Goal: Transaction & Acquisition: Obtain resource

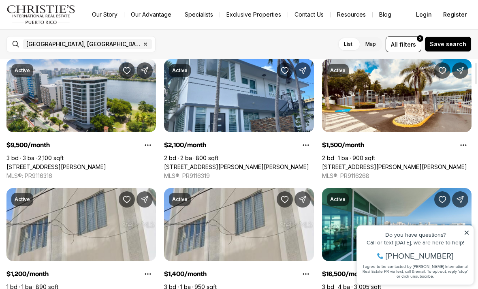
scroll to position [29, 0]
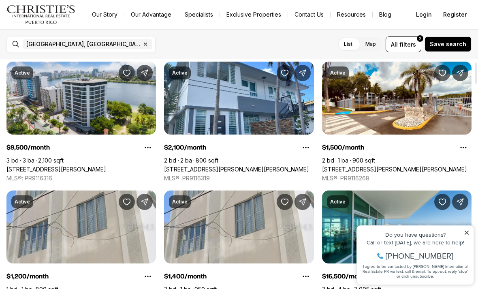
click at [467, 231] on icon at bounding box center [467, 233] width 6 height 6
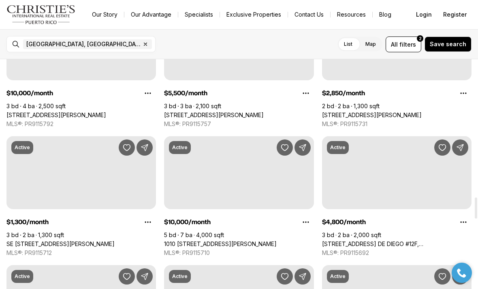
scroll to position [1502, 0]
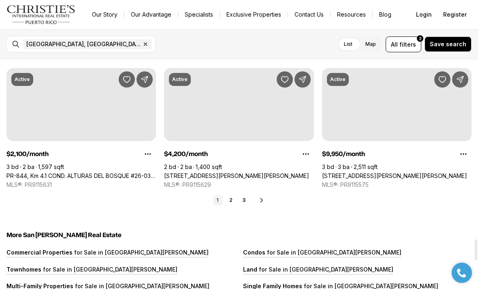
scroll to position [1959, 0]
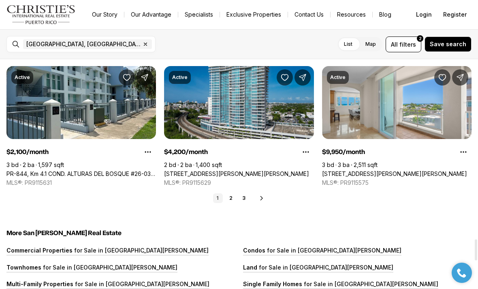
click at [263, 195] on icon at bounding box center [262, 198] width 6 height 6
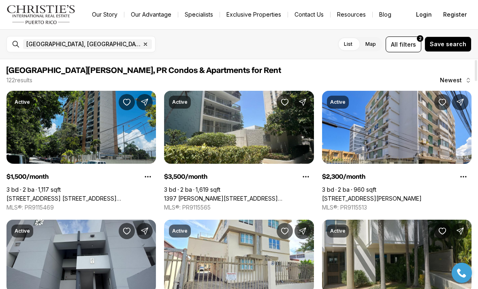
scroll to position [-1, 0]
click at [411, 42] on span "filters" at bounding box center [408, 44] width 17 height 9
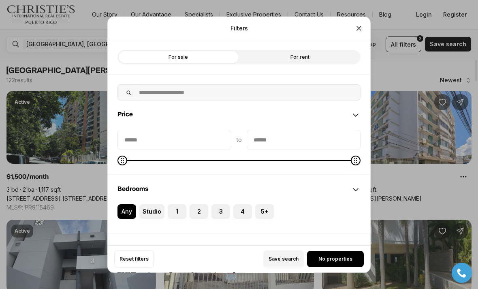
scroll to position [0, 0]
click at [187, 216] on div "Any Studio 1 2 3 4 5+" at bounding box center [239, 218] width 263 height 29
click at [194, 204] on label "2" at bounding box center [199, 211] width 19 height 15
click at [194, 204] on button "2" at bounding box center [194, 208] width 8 height 8
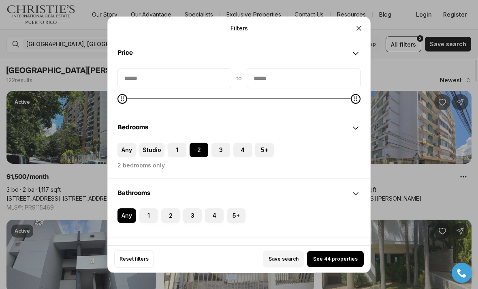
scroll to position [63, 0]
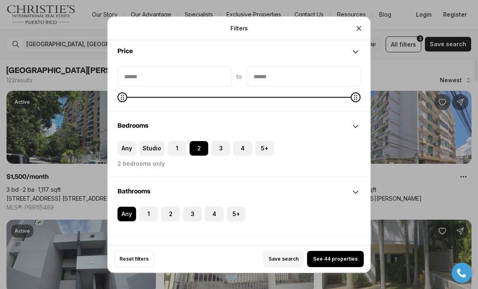
click at [149, 207] on label "1" at bounding box center [148, 214] width 19 height 15
click at [148, 207] on button "1" at bounding box center [143, 211] width 8 height 8
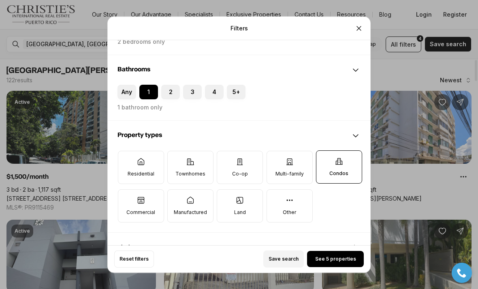
scroll to position [191, 0]
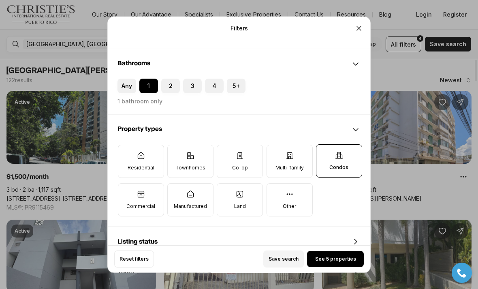
click at [156, 157] on label "Residential" at bounding box center [141, 161] width 46 height 33
click at [127, 153] on button "Residential" at bounding box center [122, 149] width 8 height 8
click at [208, 159] on label "Townhomes" at bounding box center [190, 161] width 46 height 33
click at [176, 153] on button "Townhomes" at bounding box center [172, 149] width 8 height 8
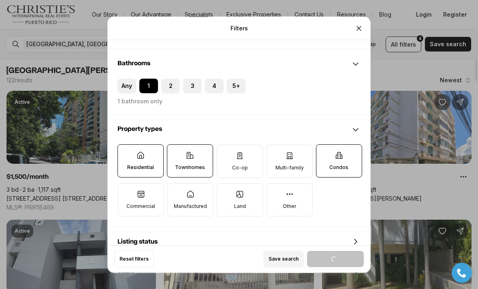
click at [245, 165] on p "Co-op" at bounding box center [240, 168] width 16 height 6
click at [225, 153] on button "Co-op" at bounding box center [221, 149] width 8 height 8
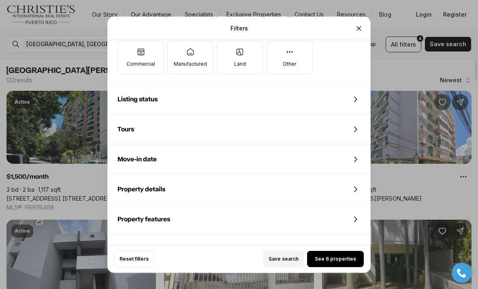
click at [322, 85] on div "Listing status" at bounding box center [239, 99] width 263 height 29
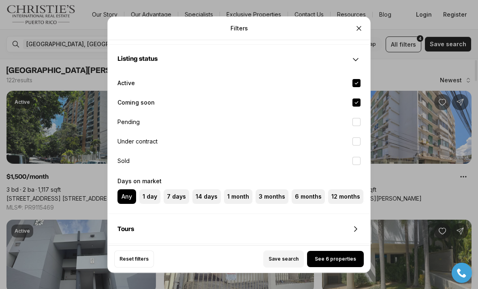
scroll to position [379, 0]
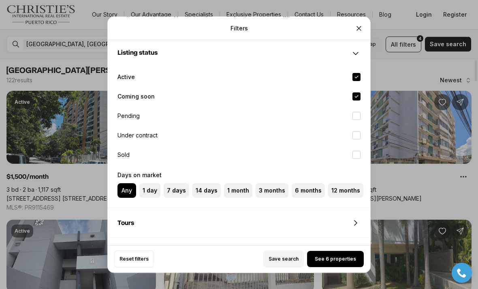
click at [354, 49] on icon at bounding box center [356, 54] width 10 height 10
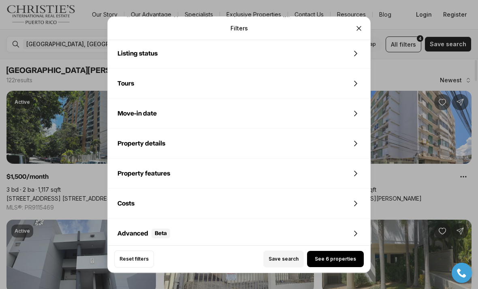
click at [344, 262] on span "See 6 properties" at bounding box center [335, 259] width 41 height 6
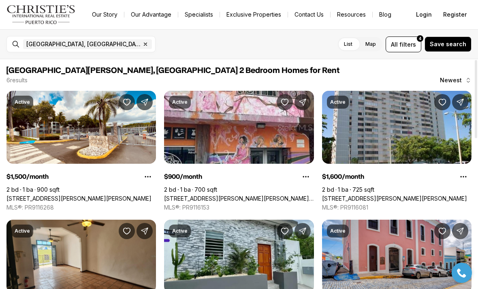
scroll to position [0, 0]
click at [98, 40] on div "[GEOGRAPHIC_DATA], [GEOGRAPHIC_DATA], [GEOGRAPHIC_DATA] Remove [GEOGRAPHIC_DATA…" at bounding box center [87, 44] width 135 height 16
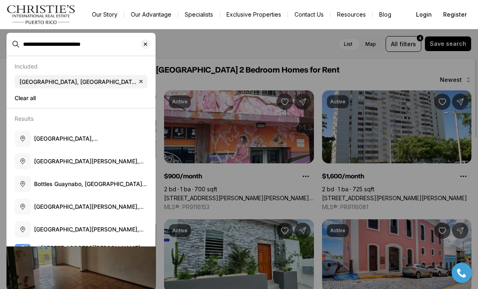
type input "**********"
click at [88, 155] on button "[GEOGRAPHIC_DATA][PERSON_NAME], [US_STATE]" at bounding box center [80, 161] width 139 height 23
click at [109, 42] on input "**********" at bounding box center [87, 44] width 129 height 6
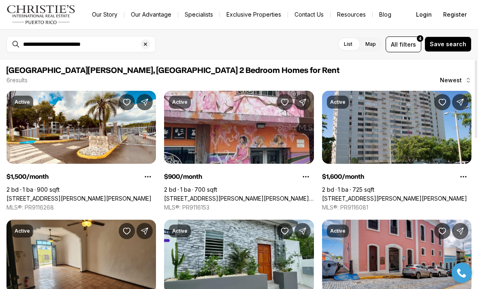
click at [121, 37] on div "**********" at bounding box center [80, 44] width 149 height 16
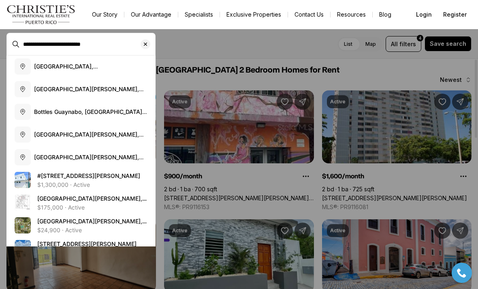
scroll to position [85, 0]
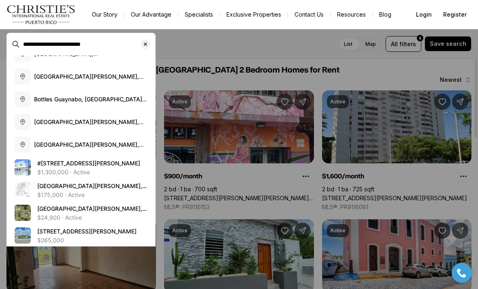
click at [111, 47] on input "**********" at bounding box center [87, 44] width 129 height 6
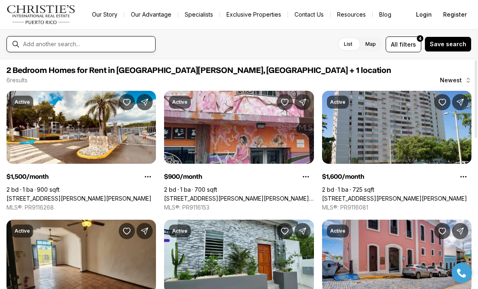
scroll to position [0, 0]
click at [112, 52] on div at bounding box center [80, 44] width 149 height 16
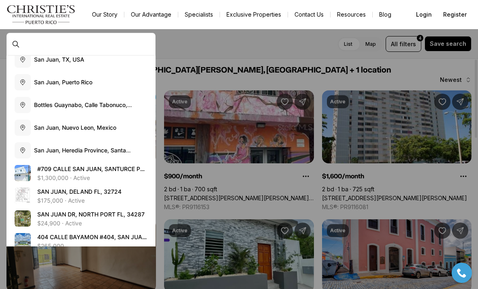
scroll to position [93, 0]
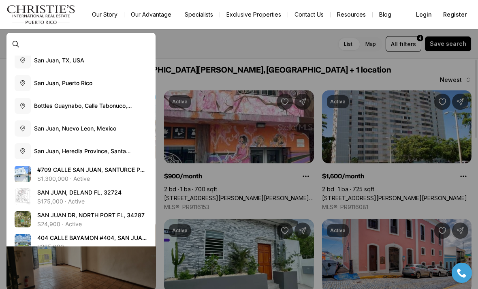
click at [135, 43] on input "text" at bounding box center [87, 44] width 129 height 6
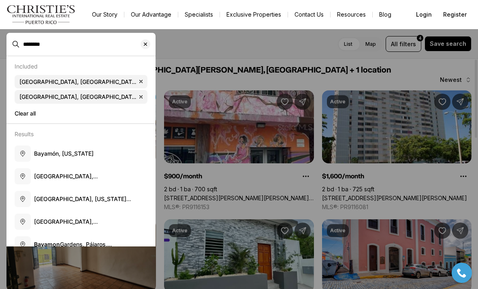
type input "*******"
type input "**********"
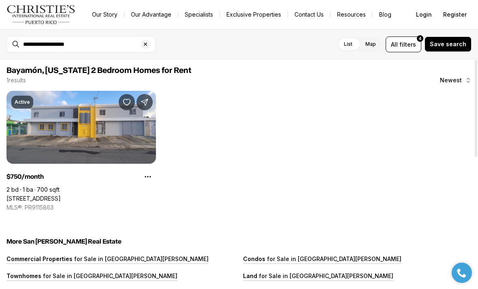
click at [61, 195] on link "[STREET_ADDRESS]" at bounding box center [33, 198] width 54 height 7
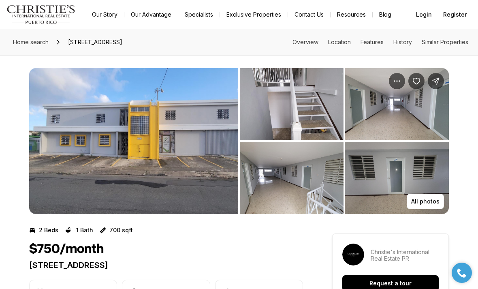
click at [302, 111] on img "View image gallery" at bounding box center [292, 104] width 104 height 72
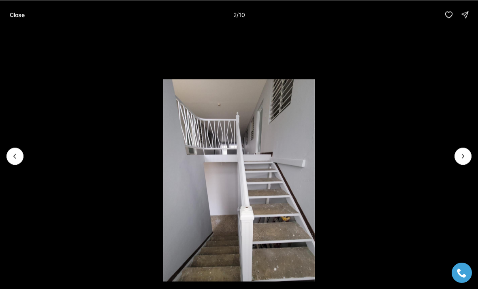
click at [465, 159] on icon "Next slide" at bounding box center [463, 156] width 8 height 8
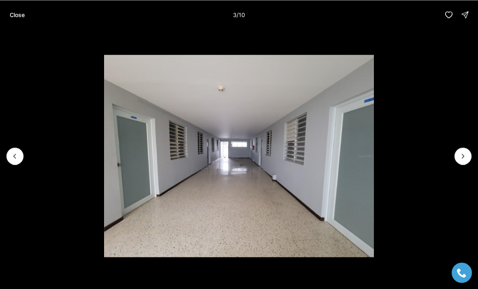
click at [463, 156] on icon "Next slide" at bounding box center [463, 156] width 8 height 8
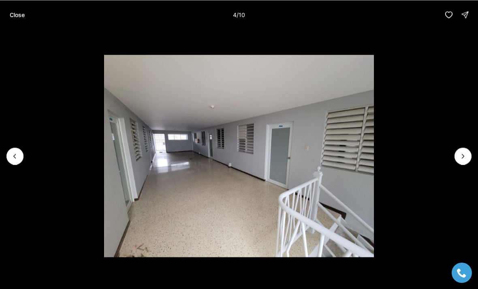
click at [457, 158] on button "Next slide" at bounding box center [463, 156] width 17 height 17
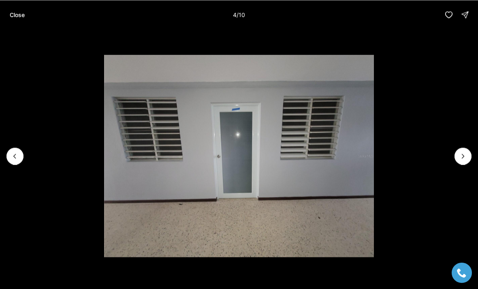
click at [458, 161] on button "Next slide" at bounding box center [463, 156] width 17 height 17
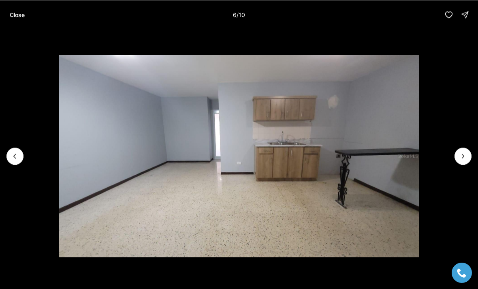
click at [460, 158] on icon "Next slide" at bounding box center [463, 156] width 8 height 8
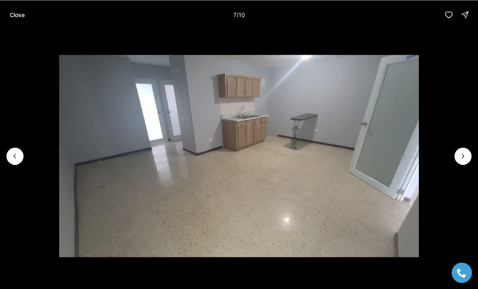
click at [458, 157] on button "Next slide" at bounding box center [463, 156] width 17 height 17
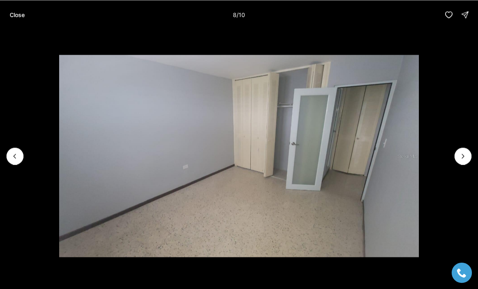
click at [460, 158] on icon "Next slide" at bounding box center [463, 156] width 8 height 8
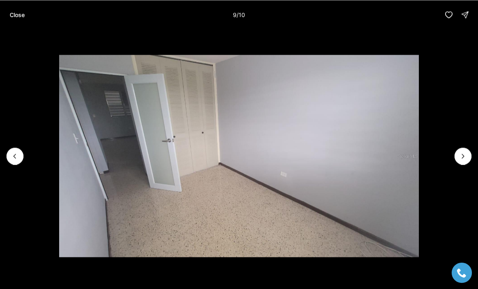
click at [457, 161] on button "Next slide" at bounding box center [463, 156] width 17 height 17
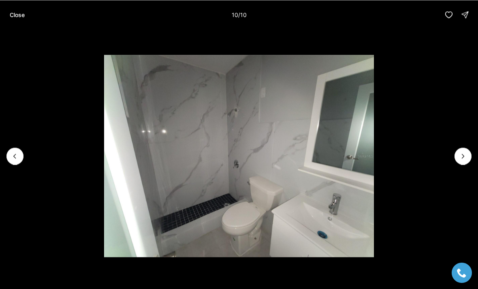
click at [374, 154] on img "10 of 10" at bounding box center [239, 156] width 270 height 202
click at [462, 160] on div at bounding box center [463, 156] width 17 height 17
click at [15, 156] on icon "Previous slide" at bounding box center [15, 156] width 8 height 8
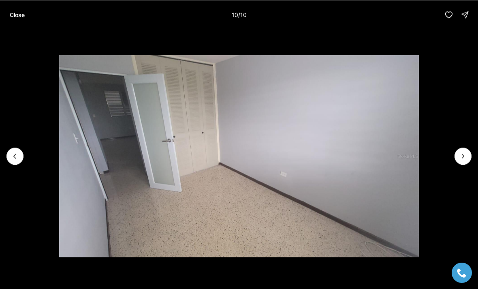
click at [13, 155] on icon "Previous slide" at bounding box center [15, 156] width 8 height 8
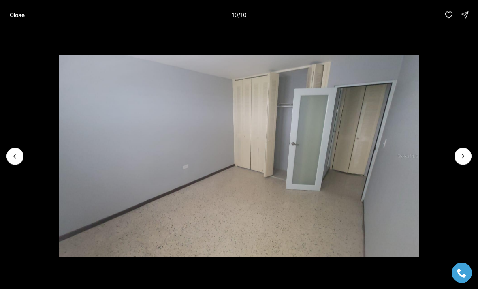
click at [13, 159] on icon "Previous slide" at bounding box center [15, 156] width 8 height 8
click at [12, 158] on icon "Previous slide" at bounding box center [15, 156] width 8 height 8
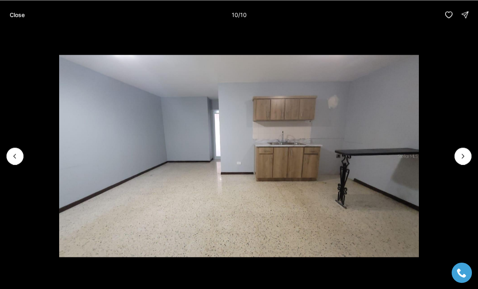
click at [18, 152] on icon "Previous slide" at bounding box center [15, 156] width 8 height 8
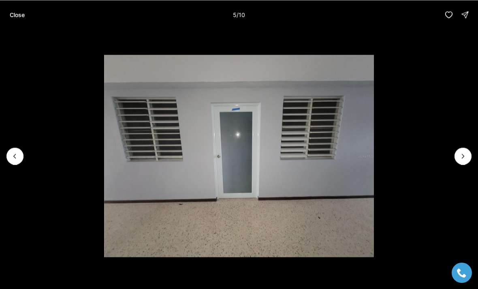
click at [21, 152] on button "Previous slide" at bounding box center [14, 156] width 17 height 17
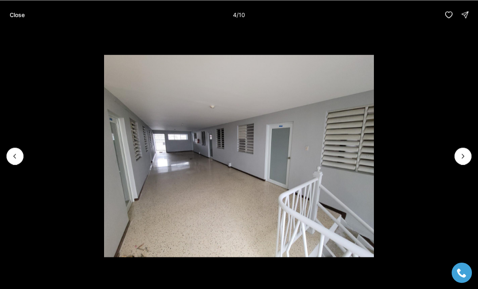
click at [19, 153] on icon "Previous slide" at bounding box center [15, 156] width 8 height 8
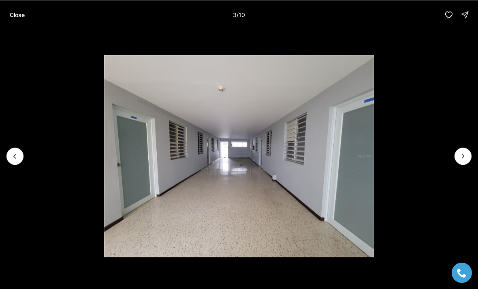
click at [27, 17] on button "Close" at bounding box center [17, 14] width 25 height 16
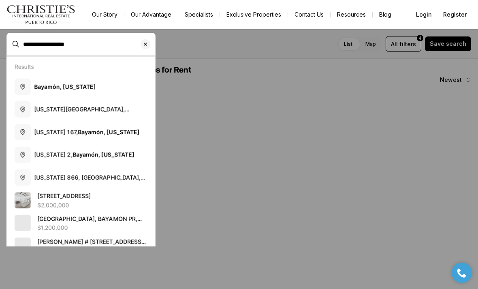
click at [149, 40] on span "Clear search input" at bounding box center [148, 44] width 15 height 10
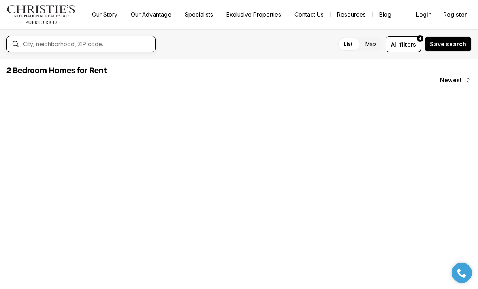
click at [125, 47] on input "text" at bounding box center [87, 44] width 129 height 6
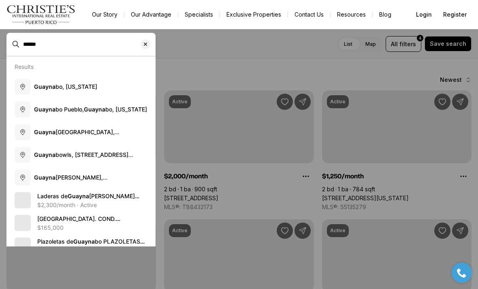
type input "******"
click at [101, 90] on button "Guayna bo, Puerto Rico" at bounding box center [80, 86] width 139 height 23
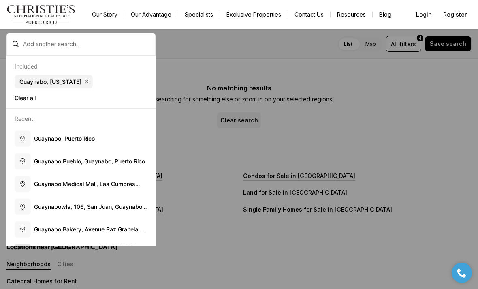
click at [366, 81] on div at bounding box center [239, 144] width 478 height 289
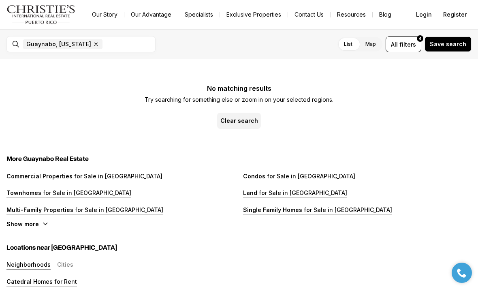
click at [93, 41] on icon "button" at bounding box center [96, 44] width 6 height 6
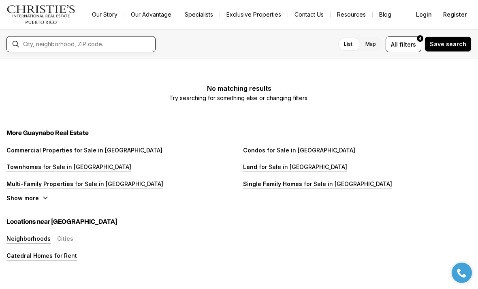
click at [123, 43] on input "text" at bounding box center [87, 44] width 129 height 6
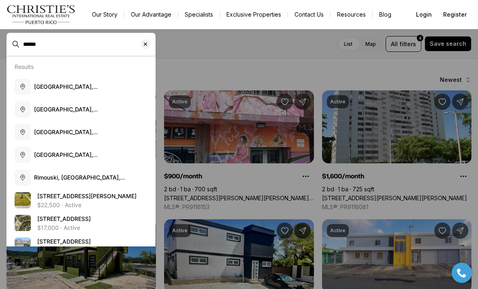
type input "******"
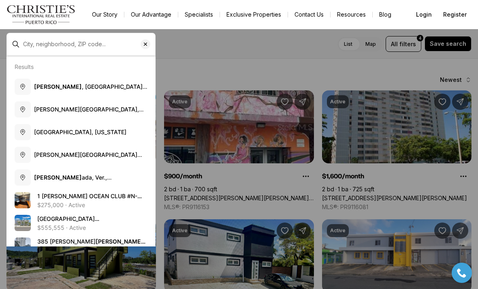
click at [83, 131] on span "Rincón, Puerto Rico" at bounding box center [80, 132] width 92 height 7
type input "**********"
